Goal: Complete application form

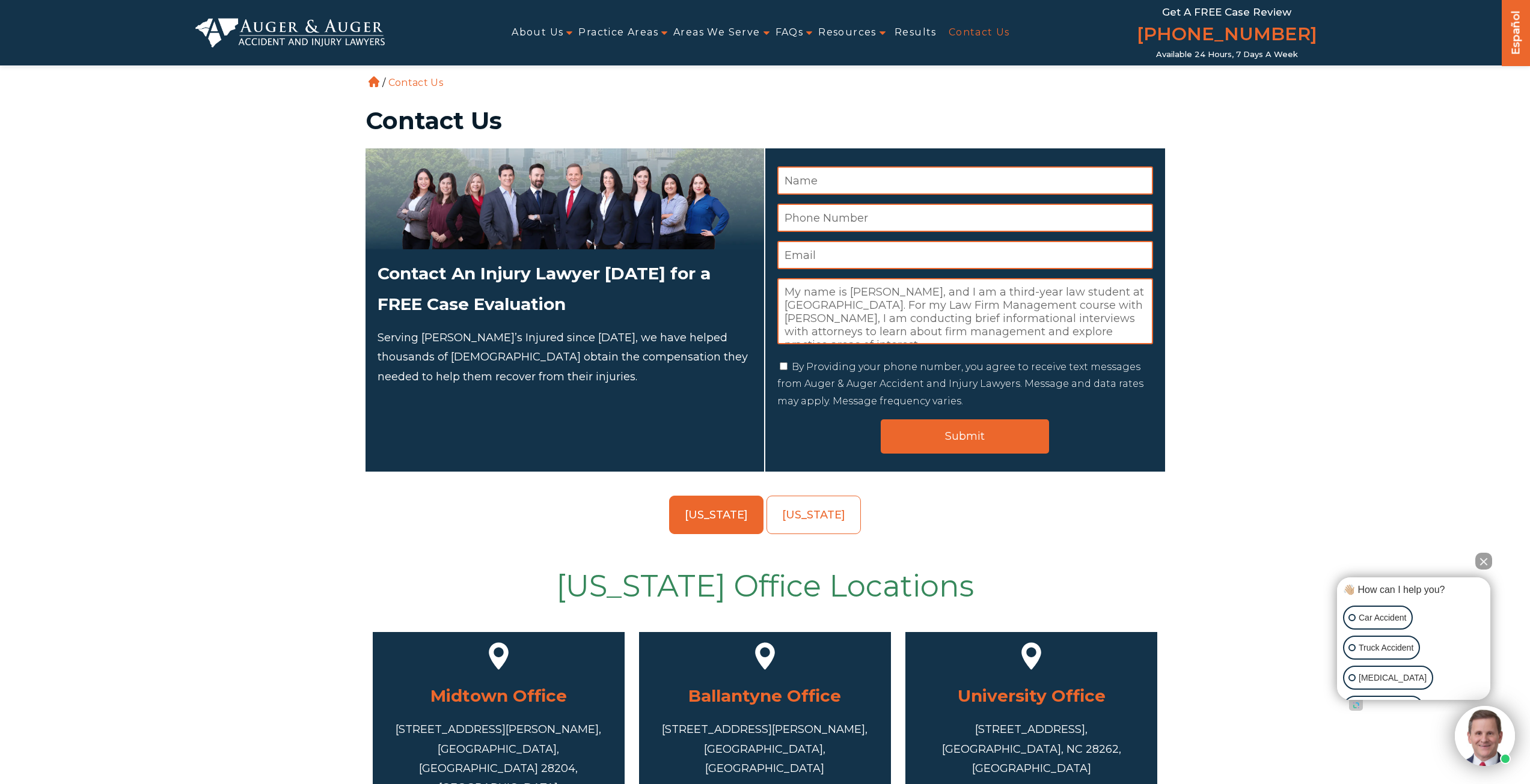
scroll to position [207, 0]
type textarea "My name is [PERSON_NAME], and I am a third-year law student at [GEOGRAPHIC_DATA…"
click at [850, 176] on input "Name *" at bounding box center [965, 180] width 375 height 28
type input "[PERSON_NAME]"
type input "7327881901"
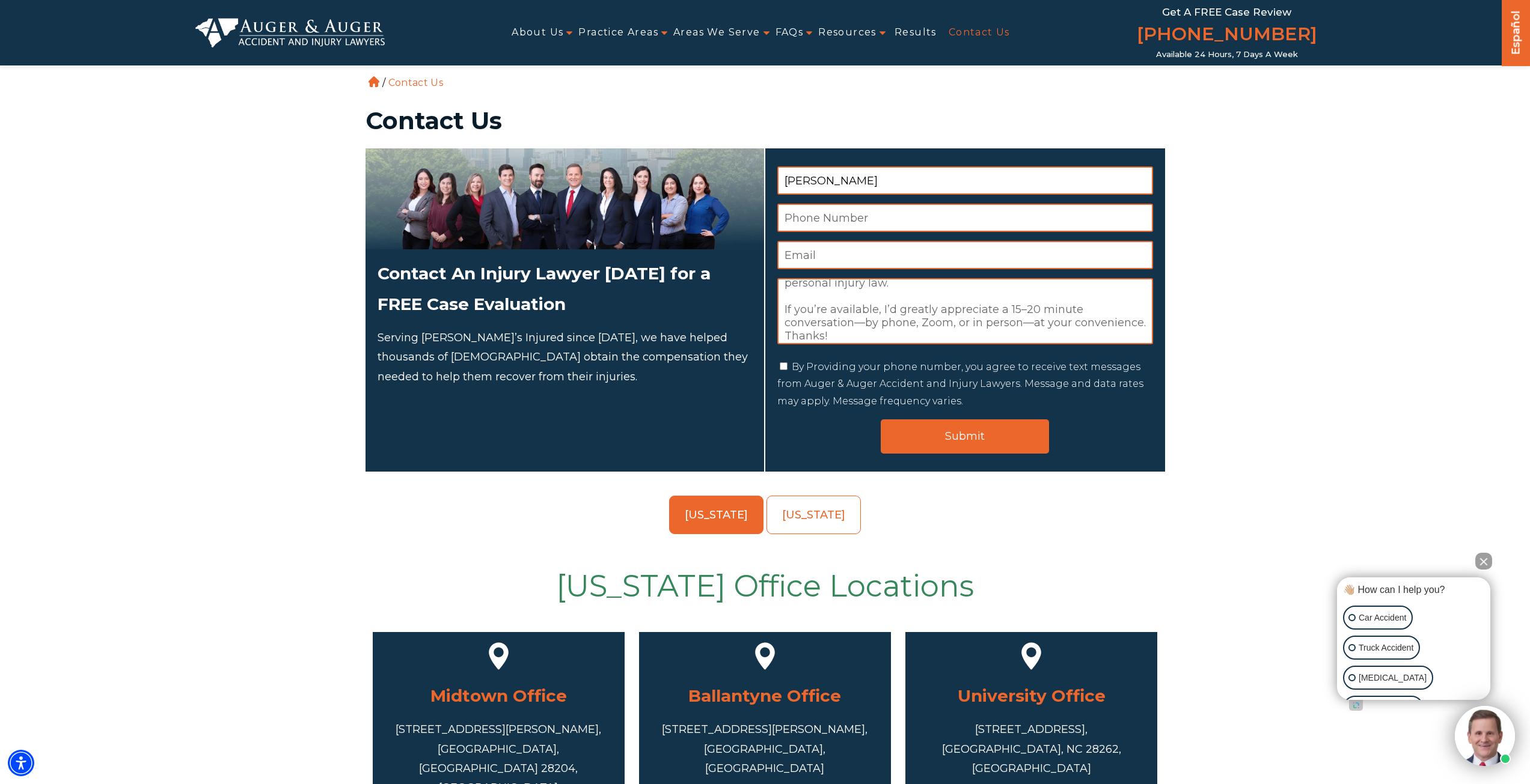
type input "[EMAIL_ADDRESS][DOMAIN_NAME]"
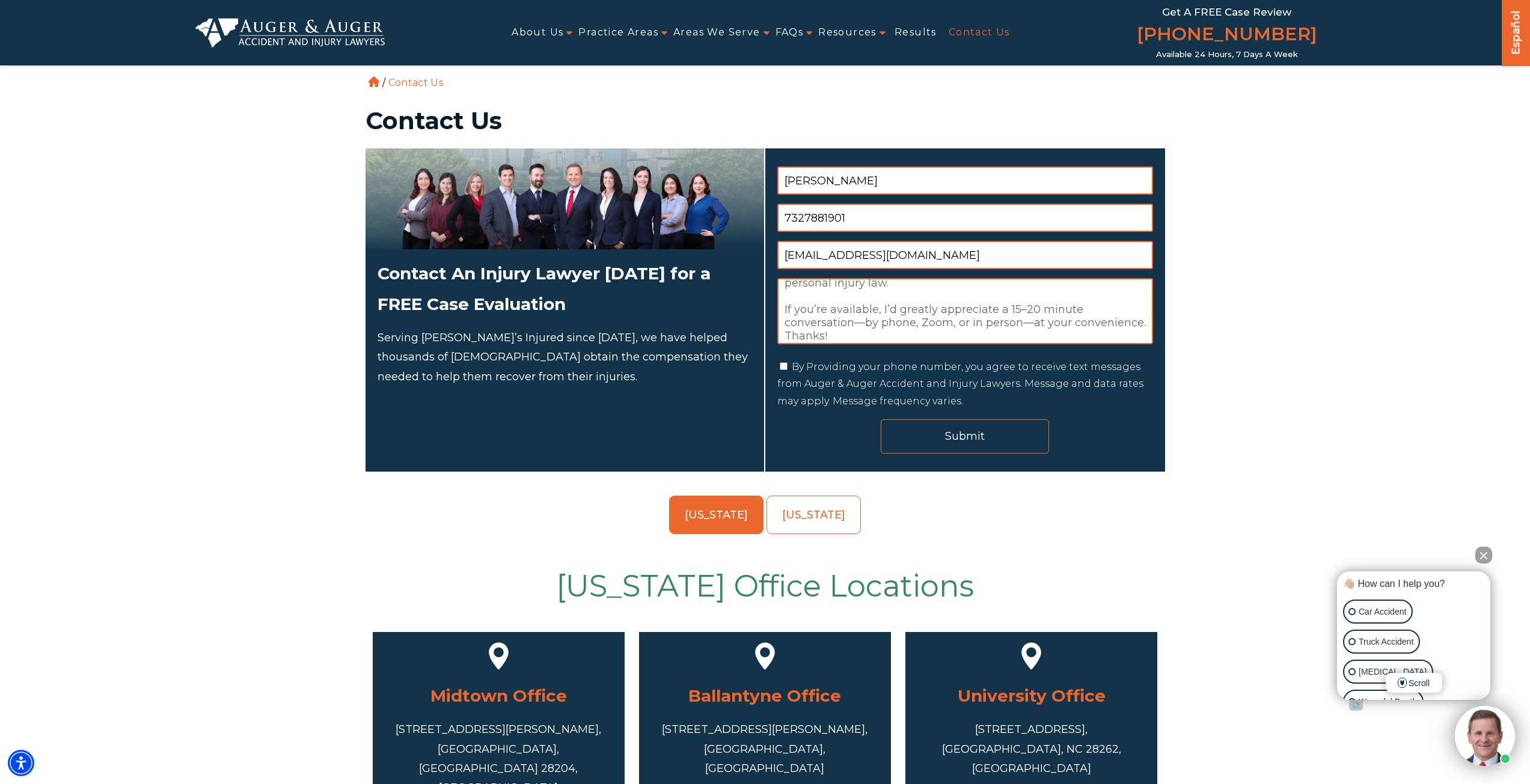
click at [936, 424] on input "Submit" at bounding box center [965, 436] width 168 height 34
click at [942, 446] on input "Submit" at bounding box center [965, 436] width 168 height 34
click at [781, 367] on input "By Providing your phone number, you agree to receive text messages from Auger &…" at bounding box center [784, 366] width 8 height 8
checkbox input "true"
click at [930, 438] on input "Submit" at bounding box center [965, 436] width 168 height 34
